Goal: Information Seeking & Learning: Learn about a topic

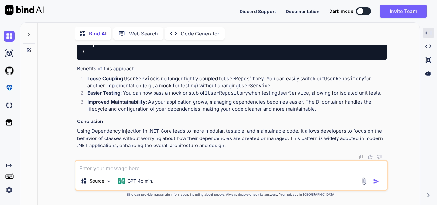
scroll to position [1337, 0]
click at [150, 167] on textarea at bounding box center [232, 167] width 312 height 12
click at [112, 170] on textarea "What is di" at bounding box center [232, 167] width 312 height 12
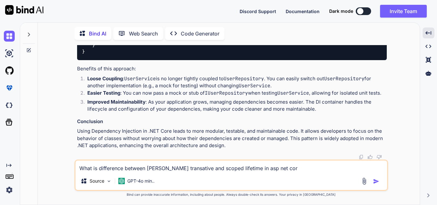
type textarea "What is difference between [PERSON_NAME] transative and scoped lifetime in asp …"
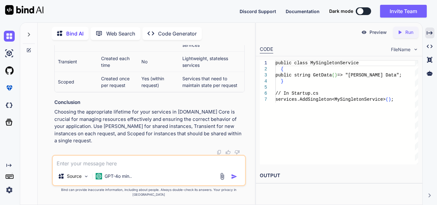
scroll to position [1665, 0]
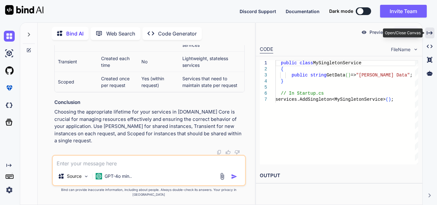
click at [433, 31] on icon "Created with Pixso." at bounding box center [430, 33] width 6 height 6
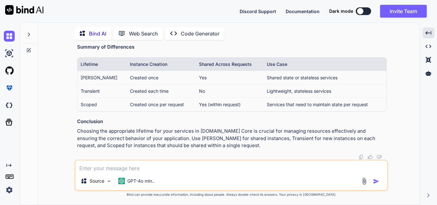
scroll to position [1697, 0]
drag, startPoint x: 126, startPoint y: 107, endPoint x: 215, endPoint y: 105, distance: 89.0
drag, startPoint x: 254, startPoint y: 106, endPoint x: 377, endPoint y: 107, distance: 123.3
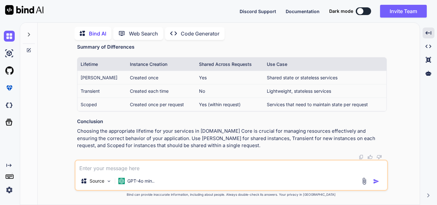
drag, startPoint x: 81, startPoint y: 111, endPoint x: 106, endPoint y: 113, distance: 25.4
click at [106, 38] on ul "Definition : A scoped service is created once per request (or per scope). It is…" at bounding box center [232, 6] width 310 height 63
drag, startPoint x: 101, startPoint y: 123, endPoint x: 366, endPoint y: 122, distance: 265.5
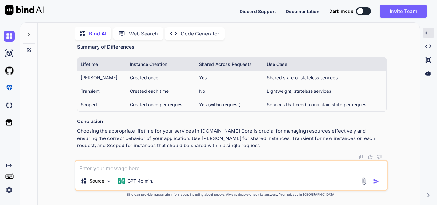
click at [126, 169] on textarea at bounding box center [232, 167] width 312 height 12
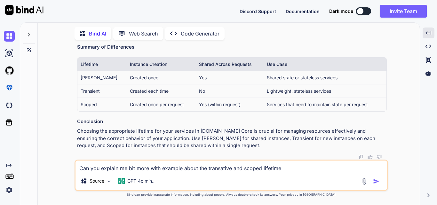
type textarea "Can you explain me bit more with example about the transative and scoped lifeti…"
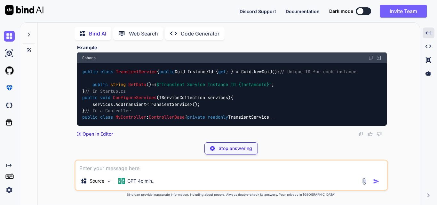
scroll to position [2031, 0]
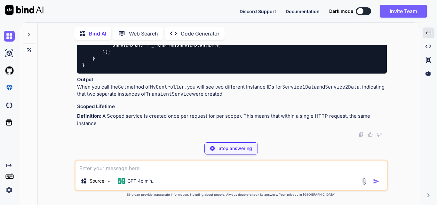
drag, startPoint x: 102, startPoint y: 59, endPoint x: 226, endPoint y: 59, distance: 124.2
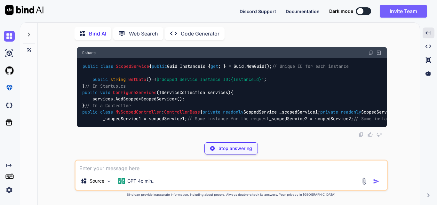
drag, startPoint x: 231, startPoint y: 57, endPoint x: 327, endPoint y: 61, distance: 95.5
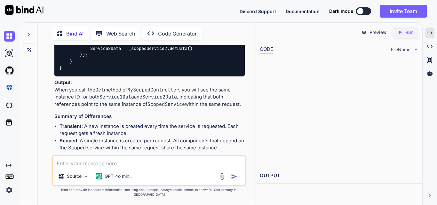
scroll to position [2277, 0]
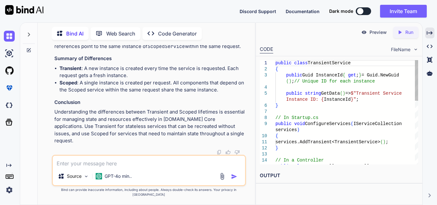
drag, startPoint x: 77, startPoint y: 67, endPoint x: 220, endPoint y: 69, distance: 143.5
click at [431, 30] on icon "Created with Pixso." at bounding box center [430, 33] width 6 height 6
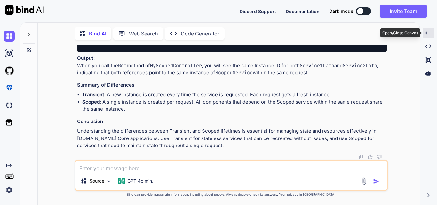
scroll to position [2031, 0]
drag, startPoint x: 107, startPoint y: 76, endPoint x: 358, endPoint y: 76, distance: 250.7
drag, startPoint x: 358, startPoint y: 73, endPoint x: 387, endPoint y: 77, distance: 29.4
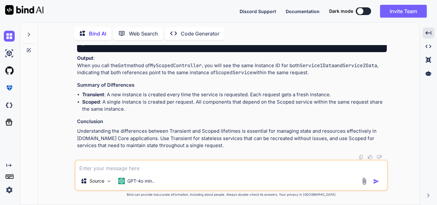
drag, startPoint x: 79, startPoint y: 82, endPoint x: 185, endPoint y: 84, distance: 105.7
drag, startPoint x: 115, startPoint y: 85, endPoint x: 166, endPoint y: 83, distance: 51.0
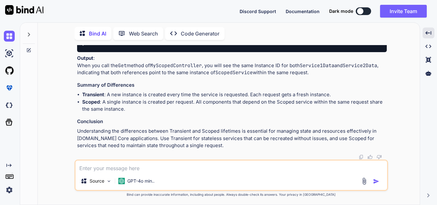
drag, startPoint x: 95, startPoint y: 98, endPoint x: 260, endPoint y: 96, distance: 165.6
drag, startPoint x: 92, startPoint y: 111, endPoint x: 299, endPoint y: 111, distance: 207.2
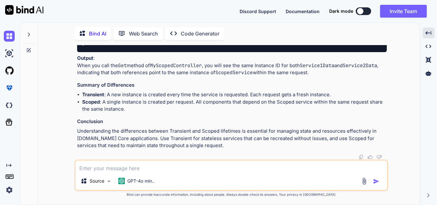
scroll to position [2127, 0]
drag, startPoint x: 118, startPoint y: 70, endPoint x: 184, endPoint y: 72, distance: 67.0
drag, startPoint x: 110, startPoint y: 89, endPoint x: 188, endPoint y: 89, distance: 77.2
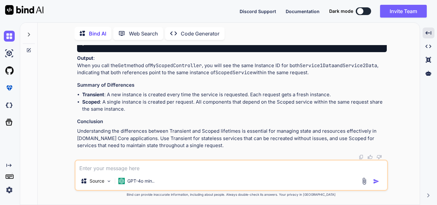
scroll to position [2191, 0]
drag, startPoint x: 135, startPoint y: 61, endPoint x: 248, endPoint y: 60, distance: 112.4
drag, startPoint x: 140, startPoint y: 69, endPoint x: 239, endPoint y: 66, distance: 99.6
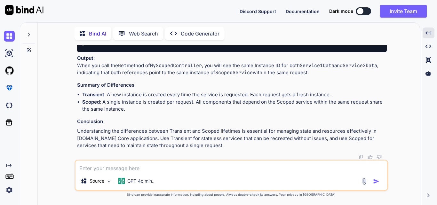
drag, startPoint x: 146, startPoint y: 81, endPoint x: 328, endPoint y: 80, distance: 182.2
drag, startPoint x: 103, startPoint y: 72, endPoint x: 239, endPoint y: 70, distance: 135.8
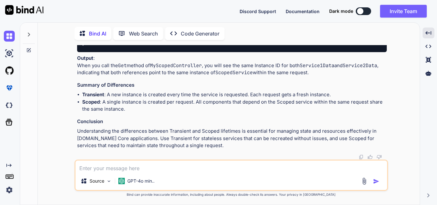
drag, startPoint x: 243, startPoint y: 69, endPoint x: 341, endPoint y: 69, distance: 97.3
drag, startPoint x: 89, startPoint y: 78, endPoint x: 168, endPoint y: 79, distance: 79.7
drag, startPoint x: 170, startPoint y: 78, endPoint x: 284, endPoint y: 77, distance: 114.3
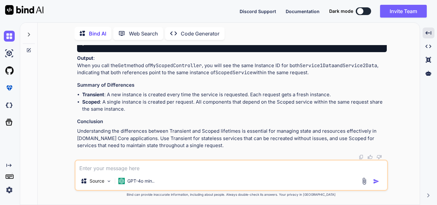
drag, startPoint x: 122, startPoint y: 85, endPoint x: 292, endPoint y: 83, distance: 169.7
drag, startPoint x: 303, startPoint y: 86, endPoint x: 374, endPoint y: 88, distance: 71.4
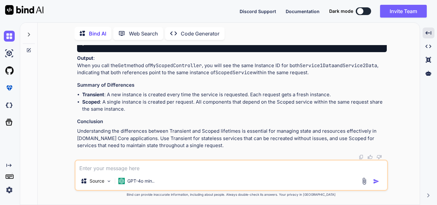
scroll to position [2400, 0]
